Goal: Transaction & Acquisition: Obtain resource

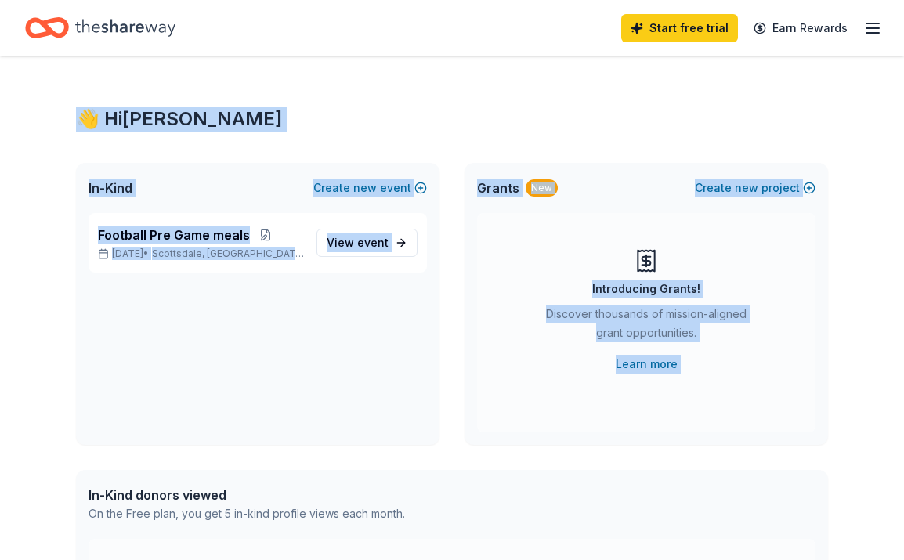
drag, startPoint x: 58, startPoint y: 463, endPoint x: 125, endPoint y: -96, distance: 562.5
click at [125, 0] on html "Start free trial Earn Rewards 👋 Hi Valerie In-Kind Create new event Football Pr…" at bounding box center [452, 280] width 904 height 560
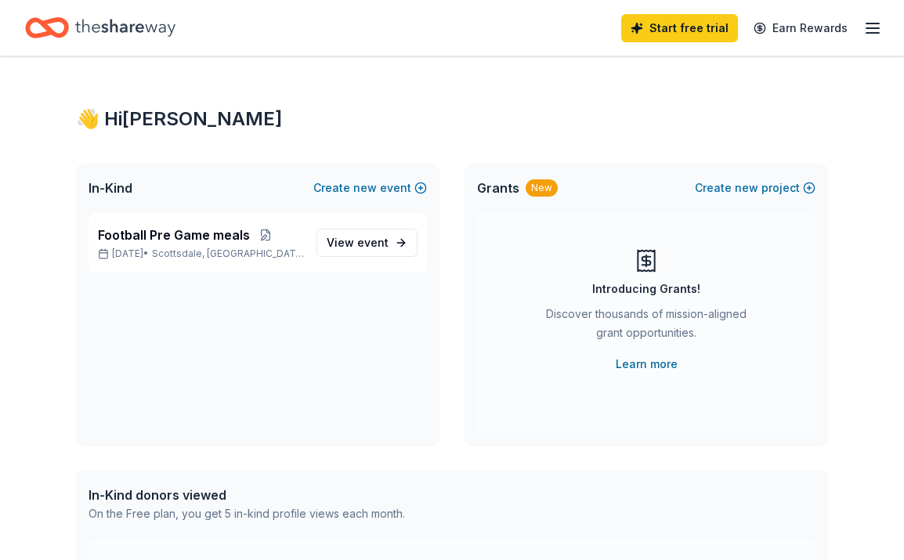
click at [617, 61] on div "👋 Hi Valerie In-Kind Create new event Football Pre Game meals Sep 17, 2025 • Sc…" at bounding box center [452, 498] width 802 height 884
click at [870, 30] on icon "button" at bounding box center [872, 28] width 19 height 19
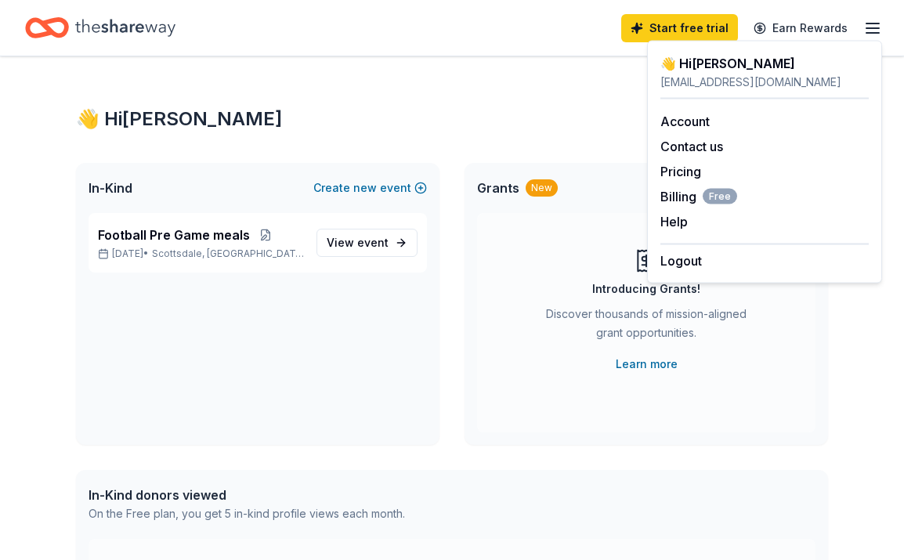
click at [332, 108] on div "👋 Hi Valerie" at bounding box center [452, 119] width 752 height 25
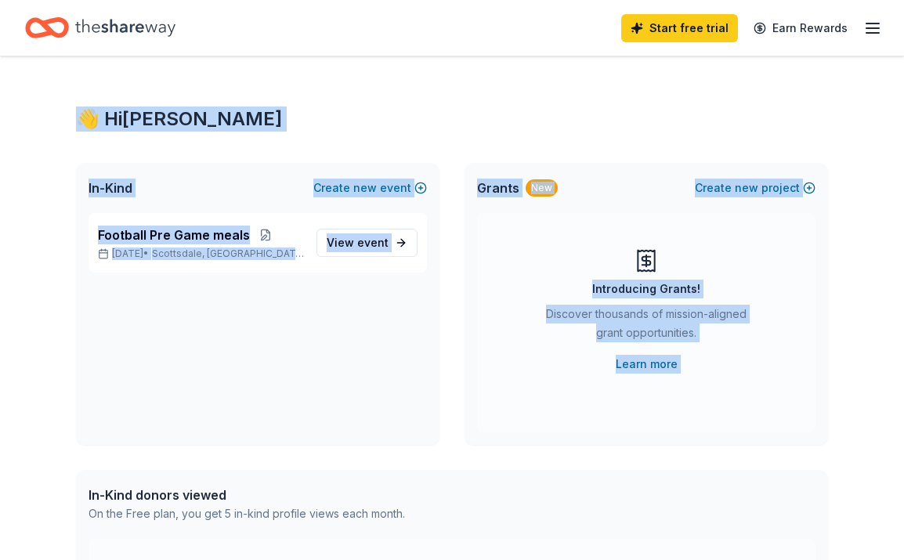
drag, startPoint x: 99, startPoint y: 479, endPoint x: -26, endPoint y: -96, distance: 588.5
click at [0, 0] on html "Start free trial Earn Rewards 👋 Hi Valerie In-Kind Create new event Football Pr…" at bounding box center [452, 280] width 904 height 560
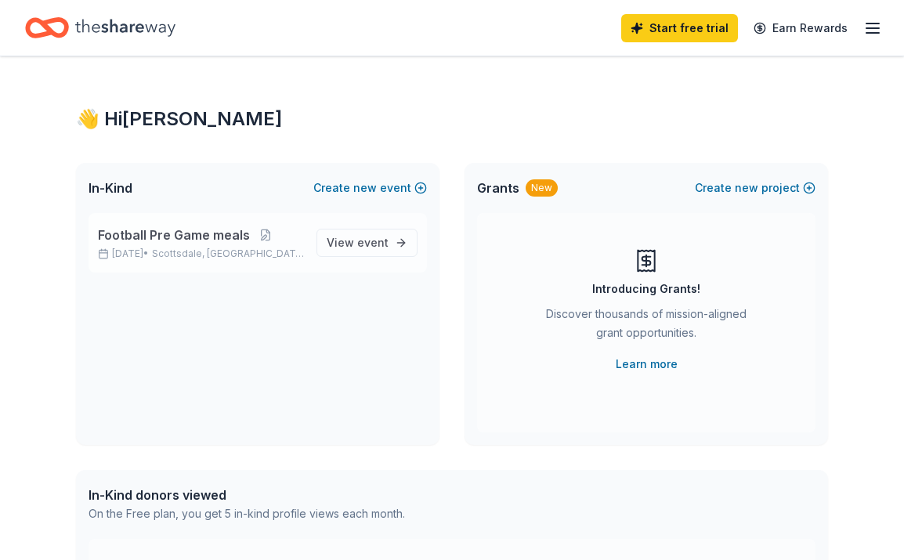
click at [147, 237] on span "Football Pre Game meals" at bounding box center [174, 235] width 152 height 19
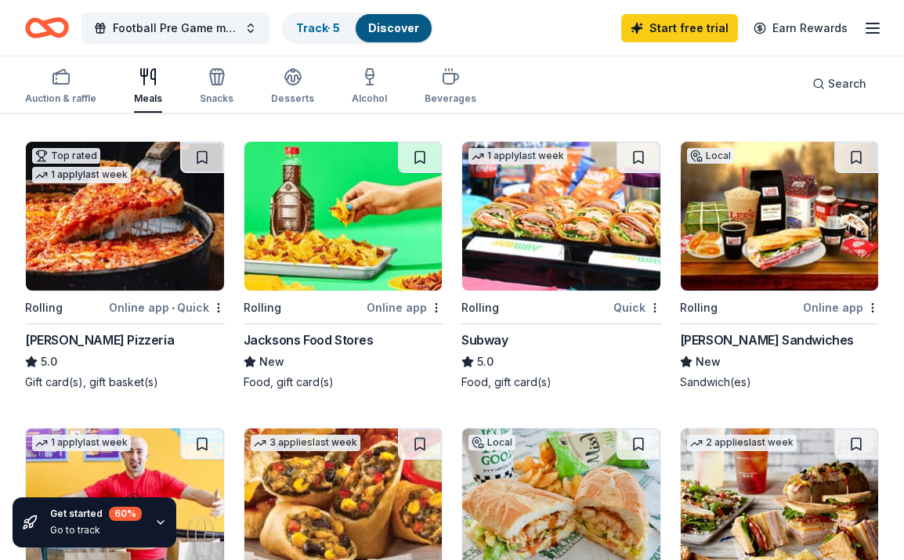
scroll to position [1056, 0]
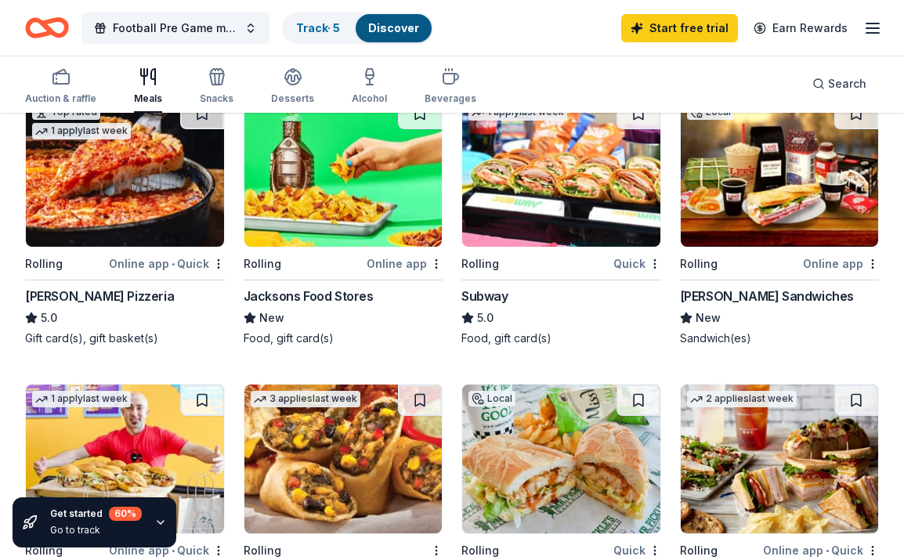
drag, startPoint x: 421, startPoint y: 512, endPoint x: 261, endPoint y: 488, distance: 162.3
click at [261, 488] on div "Get started 60 % Go to track 50 results in Scottsdale, AZ Local Rolling Online …" at bounding box center [452, 178] width 904 height 2241
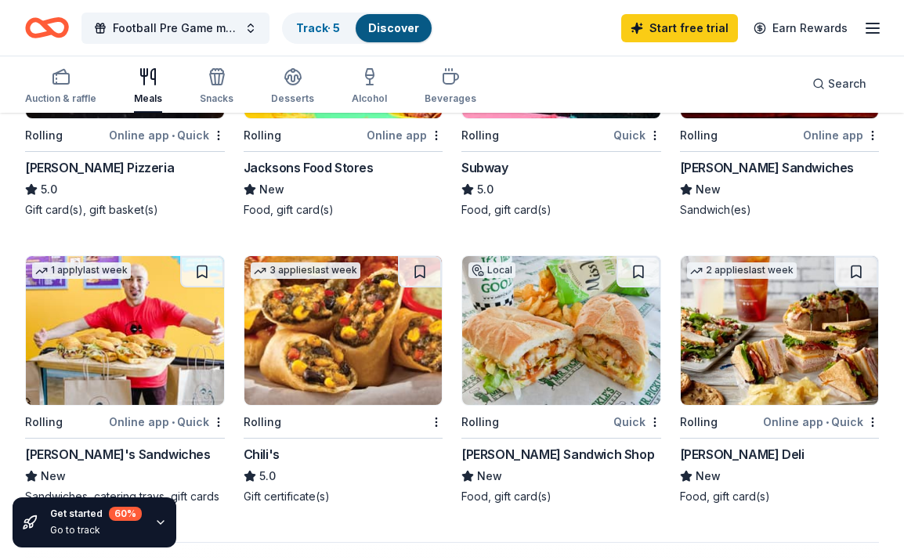
scroll to position [1197, 0]
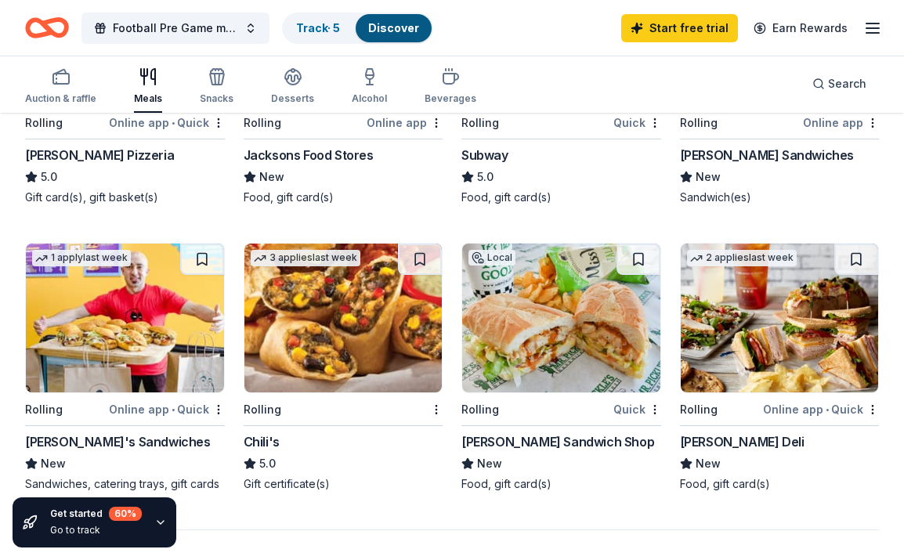
drag, startPoint x: 608, startPoint y: 348, endPoint x: 458, endPoint y: 346, distance: 149.6
click at [502, 153] on div "Subway" at bounding box center [484, 155] width 47 height 19
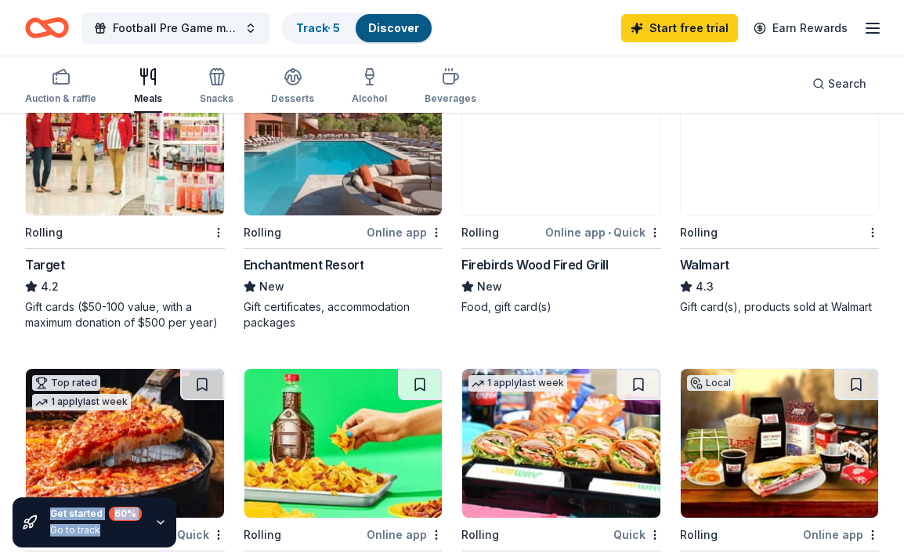
drag, startPoint x: 354, startPoint y: 494, endPoint x: 271, endPoint y: -78, distance: 577.1
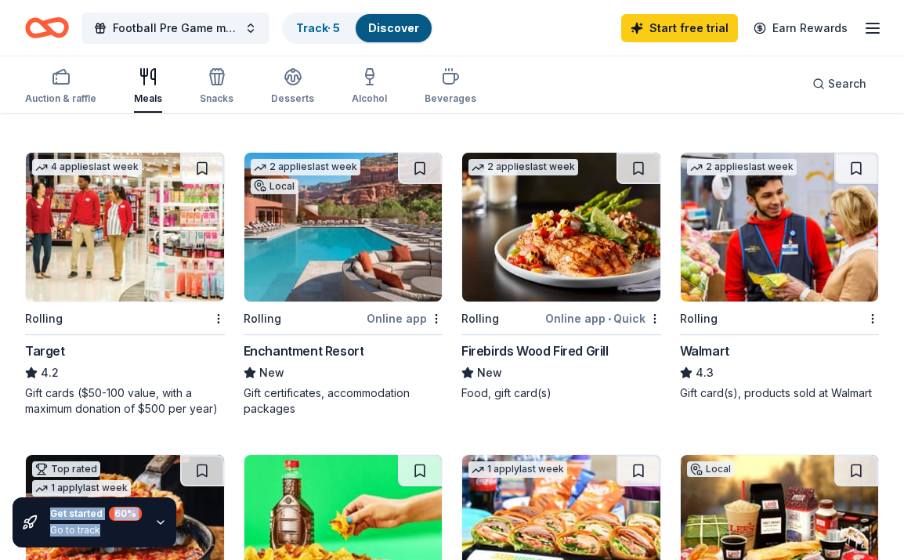
drag, startPoint x: 230, startPoint y: 127, endPoint x: 232, endPoint y: 72, distance: 54.9
click at [232, 72] on div "Football Pre Game meals Track · 5 Discover Start free trial Earn Rewards Auctio…" at bounding box center [452, 478] width 904 height 2355
click at [462, 117] on div "Local Rolling Online app • Quick Chicken N Pickle (Glendale) New Gift card(s), …" at bounding box center [452, 276] width 854 height 1427
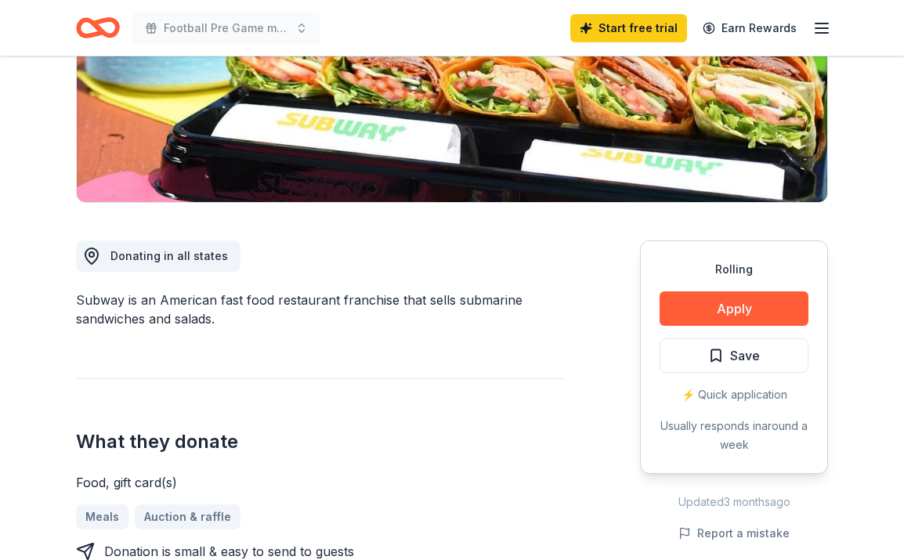
scroll to position [92, 0]
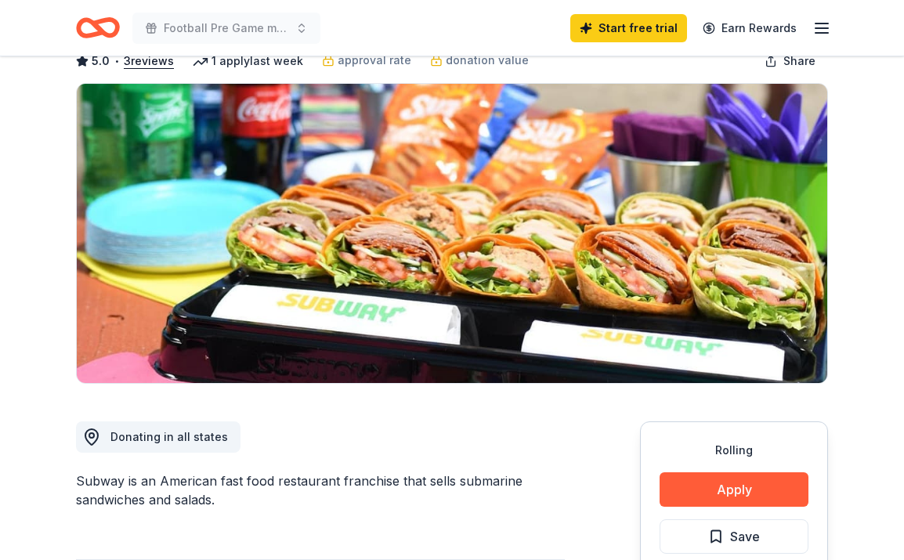
drag, startPoint x: 415, startPoint y: 499, endPoint x: 146, endPoint y: 232, distance: 379.5
click at [755, 496] on button "Apply" at bounding box center [734, 489] width 149 height 34
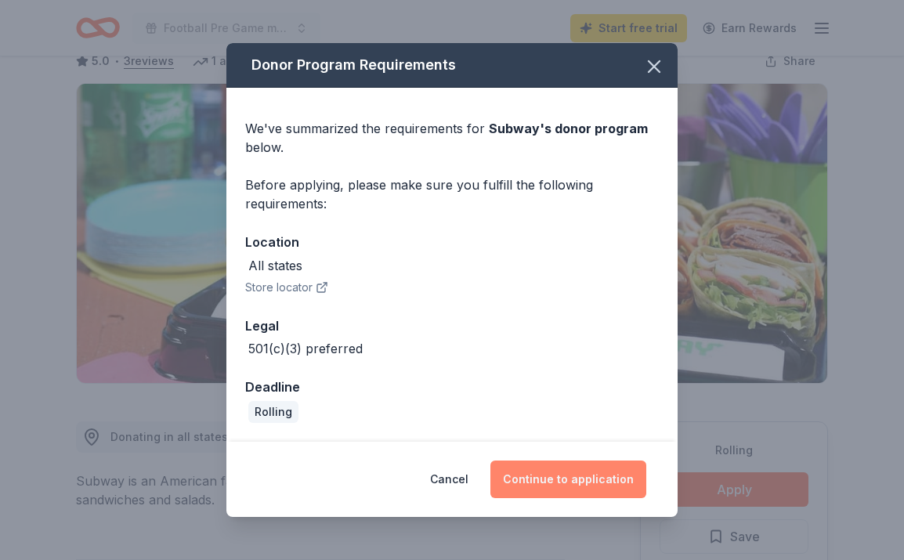
click at [551, 482] on button "Continue to application" at bounding box center [568, 480] width 156 height 38
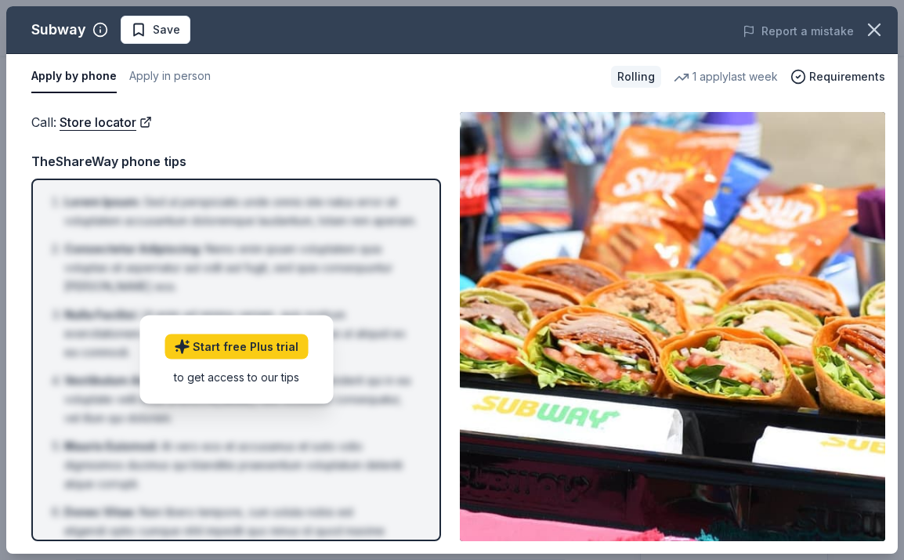
drag, startPoint x: 440, startPoint y: 109, endPoint x: 215, endPoint y: 254, distance: 268.2
click at [215, 254] on div "Call : Store locator Call : Store locator TheShareWay phone tips Lorem Ipsum : …" at bounding box center [452, 326] width 892 height 454
drag, startPoint x: 417, startPoint y: 130, endPoint x: 266, endPoint y: 458, distance: 361.4
click at [262, 458] on div "Call : Store locator TheShareWay phone tips Lorem Ipsum : Sed ut perspiciatis u…" at bounding box center [236, 326] width 410 height 429
click at [324, 38] on div "Subway Save" at bounding box center [273, 30] width 535 height 28
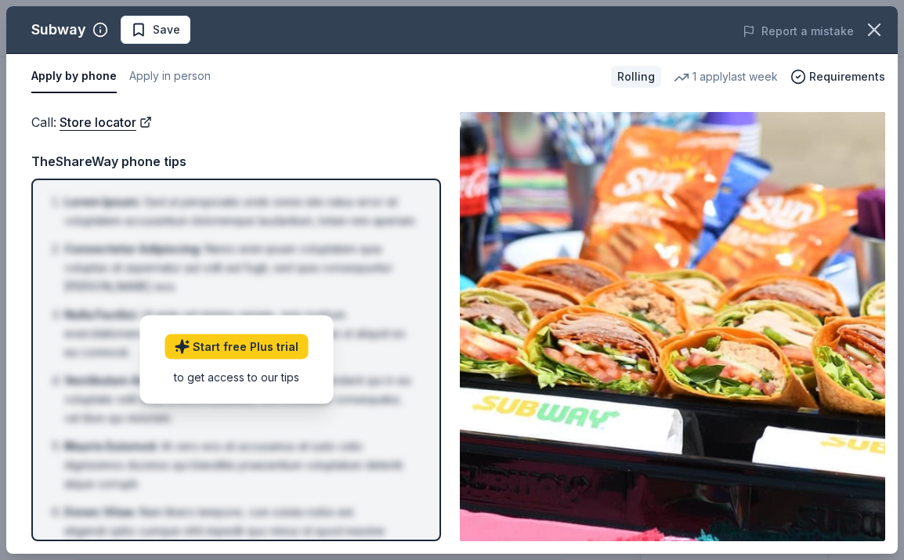
drag, startPoint x: 331, startPoint y: 96, endPoint x: 94, endPoint y: 406, distance: 390.6
click at [94, 406] on div "Subway Save Report a mistake Apply by phone Apply in person Rolling 1 apply las…" at bounding box center [452, 280] width 892 height 548
click at [833, 76] on span "Requirements" at bounding box center [847, 76] width 76 height 19
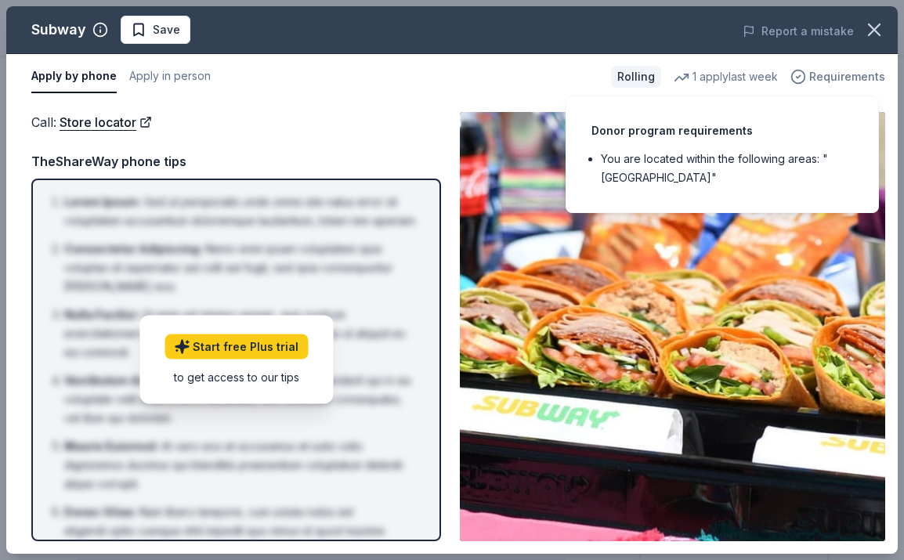
click at [833, 76] on span "Requirements" at bounding box center [847, 76] width 76 height 19
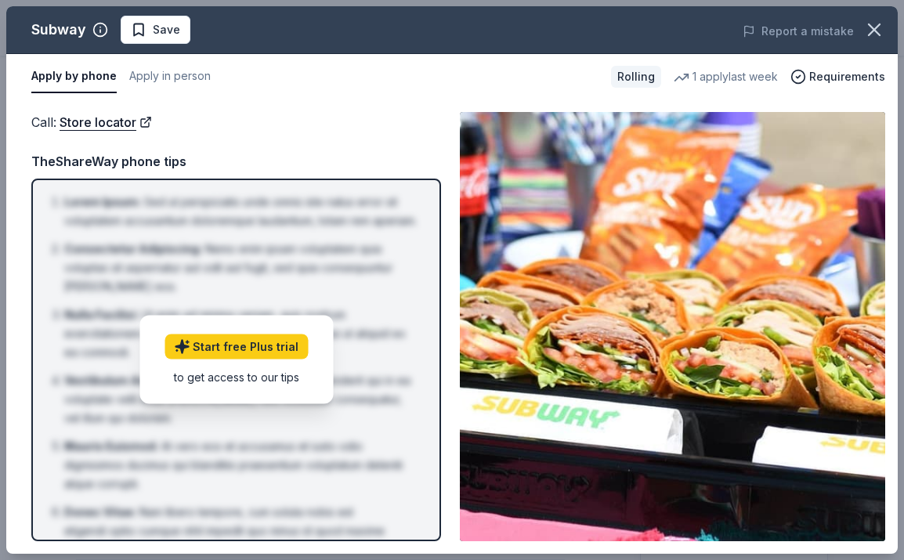
click at [113, 168] on div "TheShareWay phone tips" at bounding box center [236, 161] width 410 height 20
click at [113, 123] on link "Store locator" at bounding box center [106, 122] width 92 height 20
